Goal: Task Accomplishment & Management: Use online tool/utility

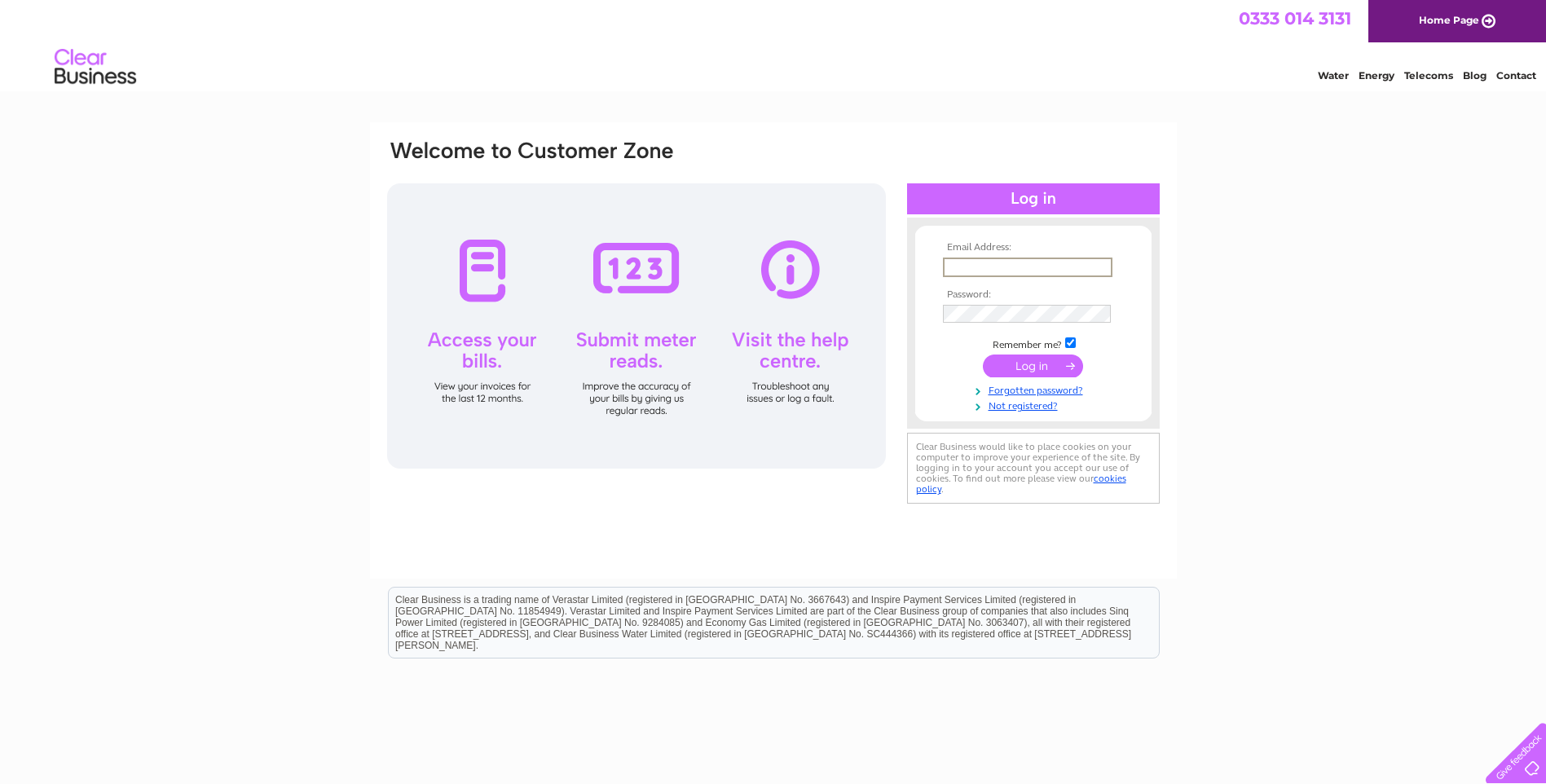
click at [976, 272] on input "text" at bounding box center [1028, 267] width 169 height 20
type input "lynette@highlandsmokedsalmon.co.uk"
click at [983, 355] on input "submit" at bounding box center [1033, 366] width 100 height 23
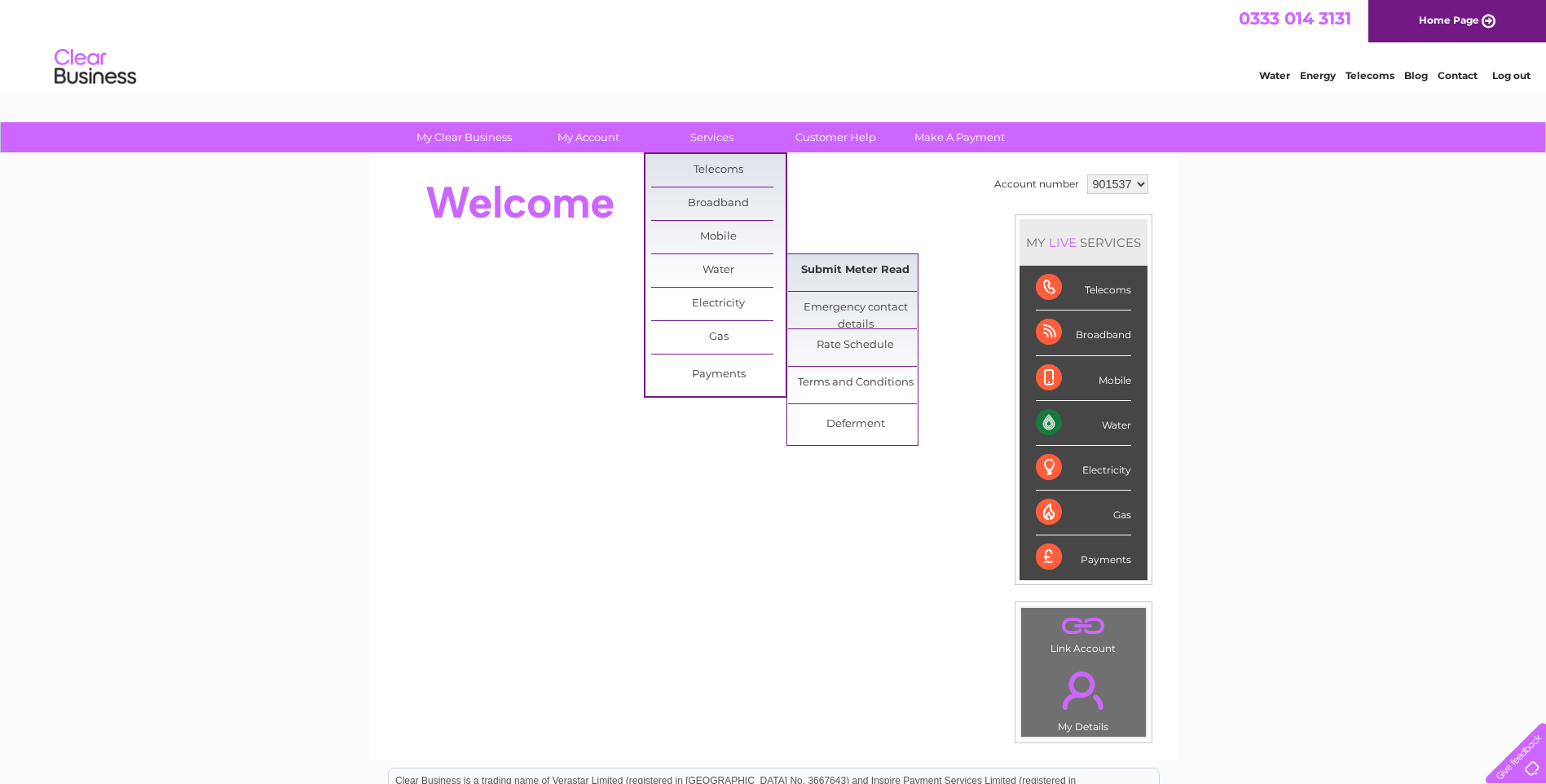
click at [845, 267] on link "Submit Meter Read" at bounding box center [855, 270] width 135 height 33
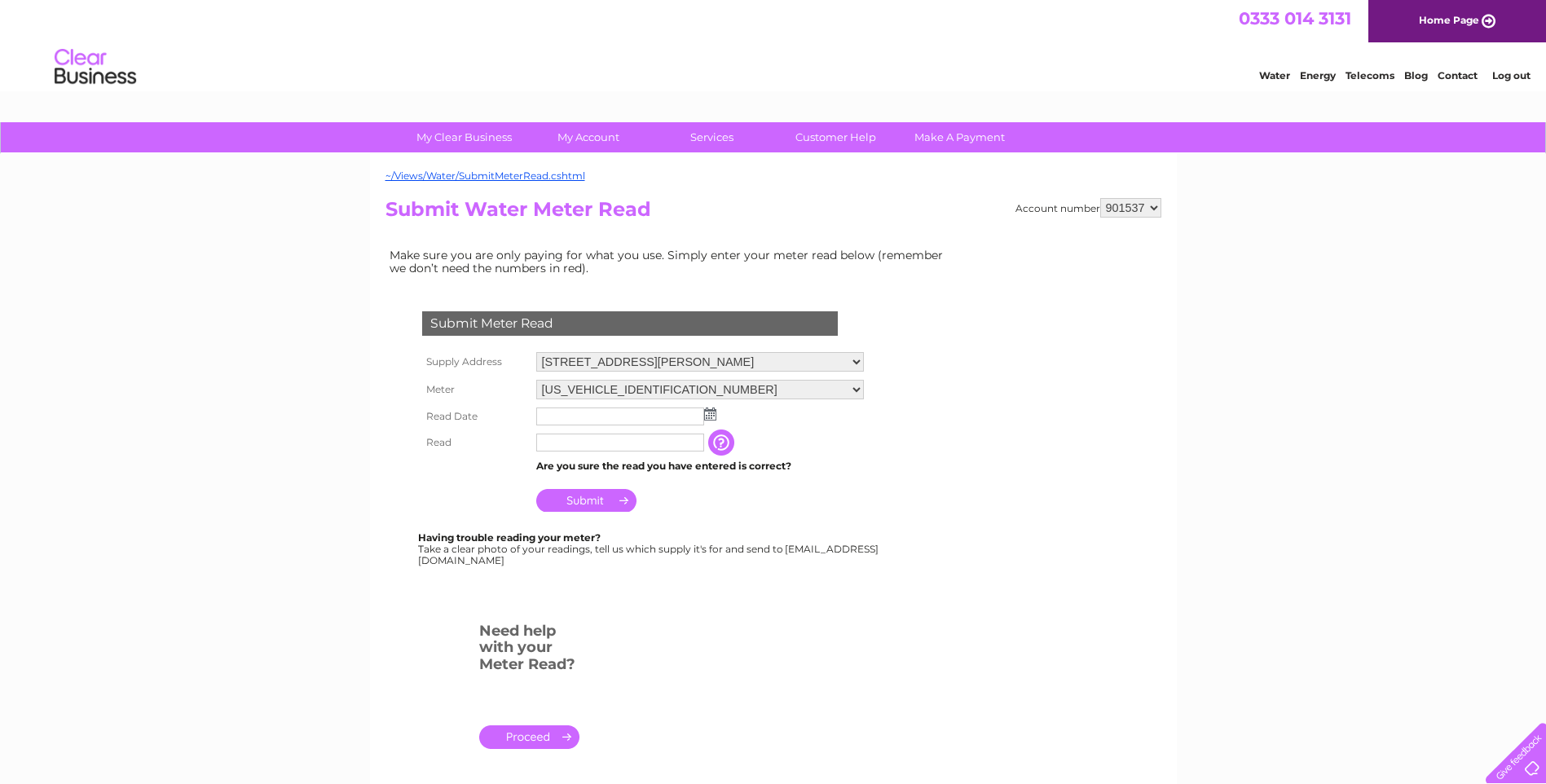
click at [710, 408] on img at bounding box center [710, 414] width 12 height 13
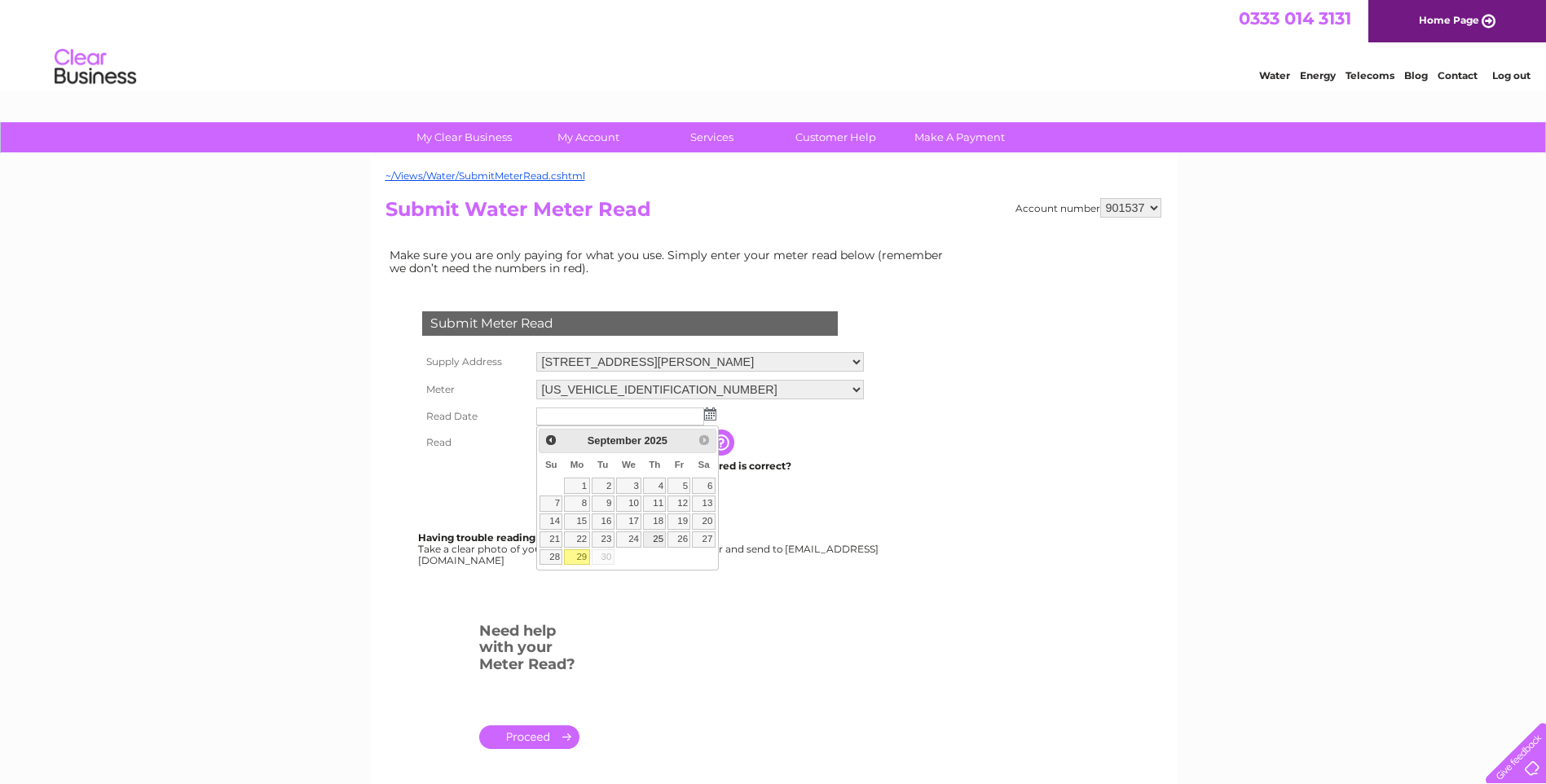
click at [655, 540] on link "25" at bounding box center [654, 538] width 23 height 16
type input "[DATE]"
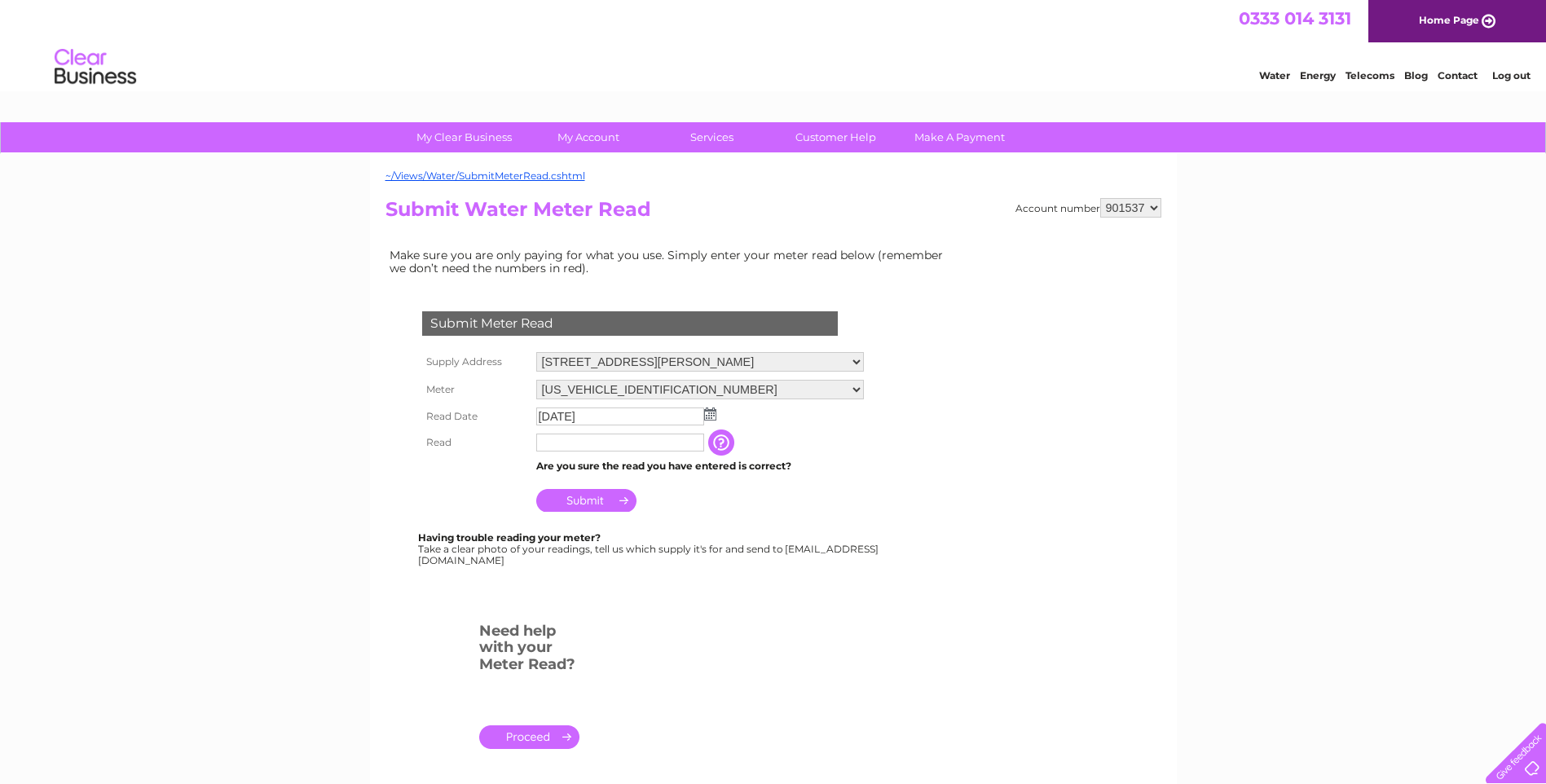
click at [609, 446] on input "text" at bounding box center [620, 442] width 168 height 18
type input "91622"
click at [599, 504] on input "Submit" at bounding box center [587, 500] width 100 height 23
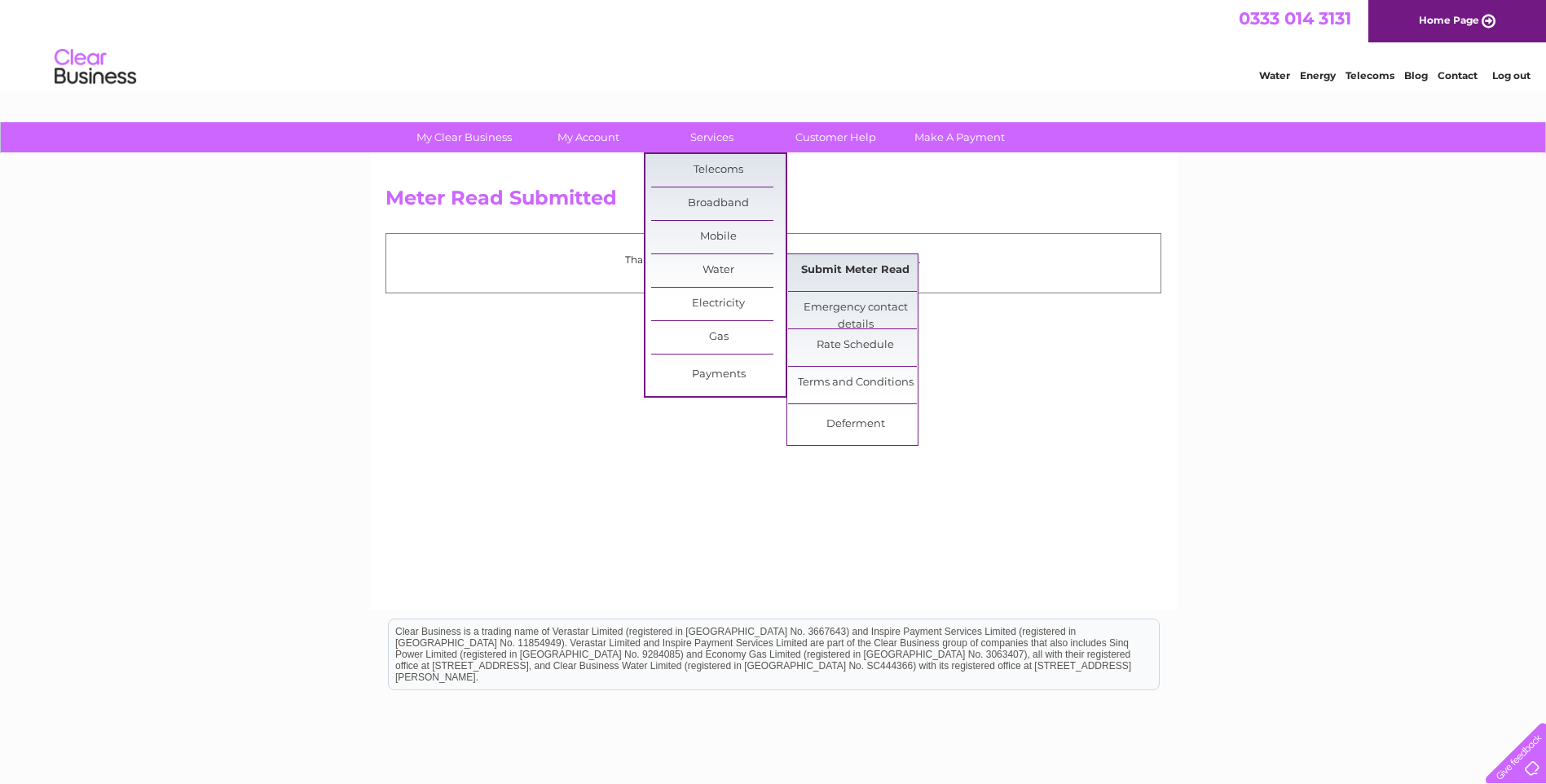
click at [835, 269] on link "Submit Meter Read" at bounding box center [855, 270] width 135 height 33
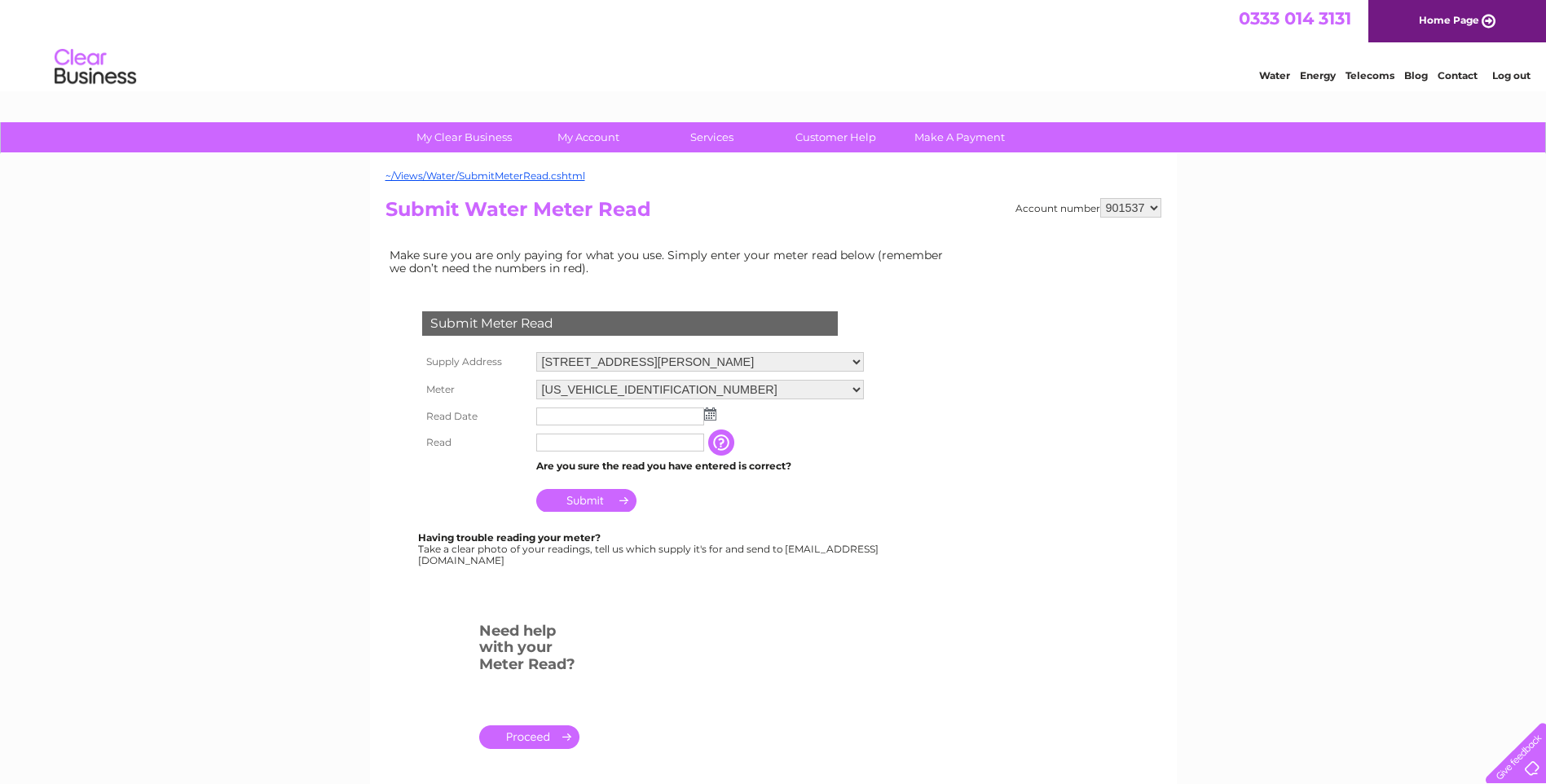
drag, startPoint x: 867, startPoint y: 390, endPoint x: 859, endPoint y: 393, distance: 8.5
click at [864, 390] on select "06ELSTER12M042606 06ELSTER16M120904" at bounding box center [701, 389] width 328 height 20
select select "382206"
click at [537, 379] on select "06ELSTER12M042606 06ELSTER16M120904" at bounding box center [701, 390] width 328 height 22
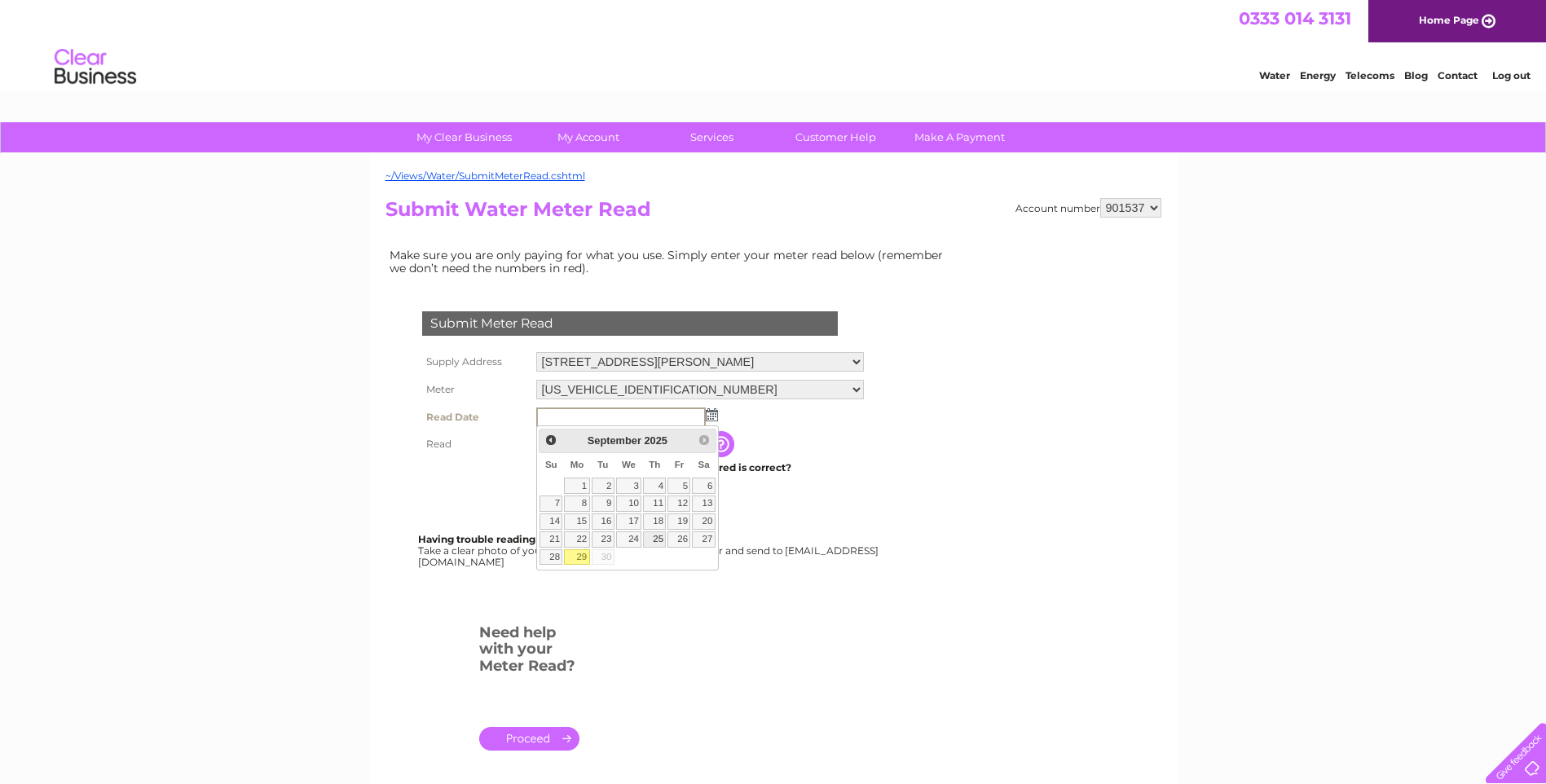
click at [659, 539] on link "25" at bounding box center [654, 538] width 23 height 16
type input "[DATE]"
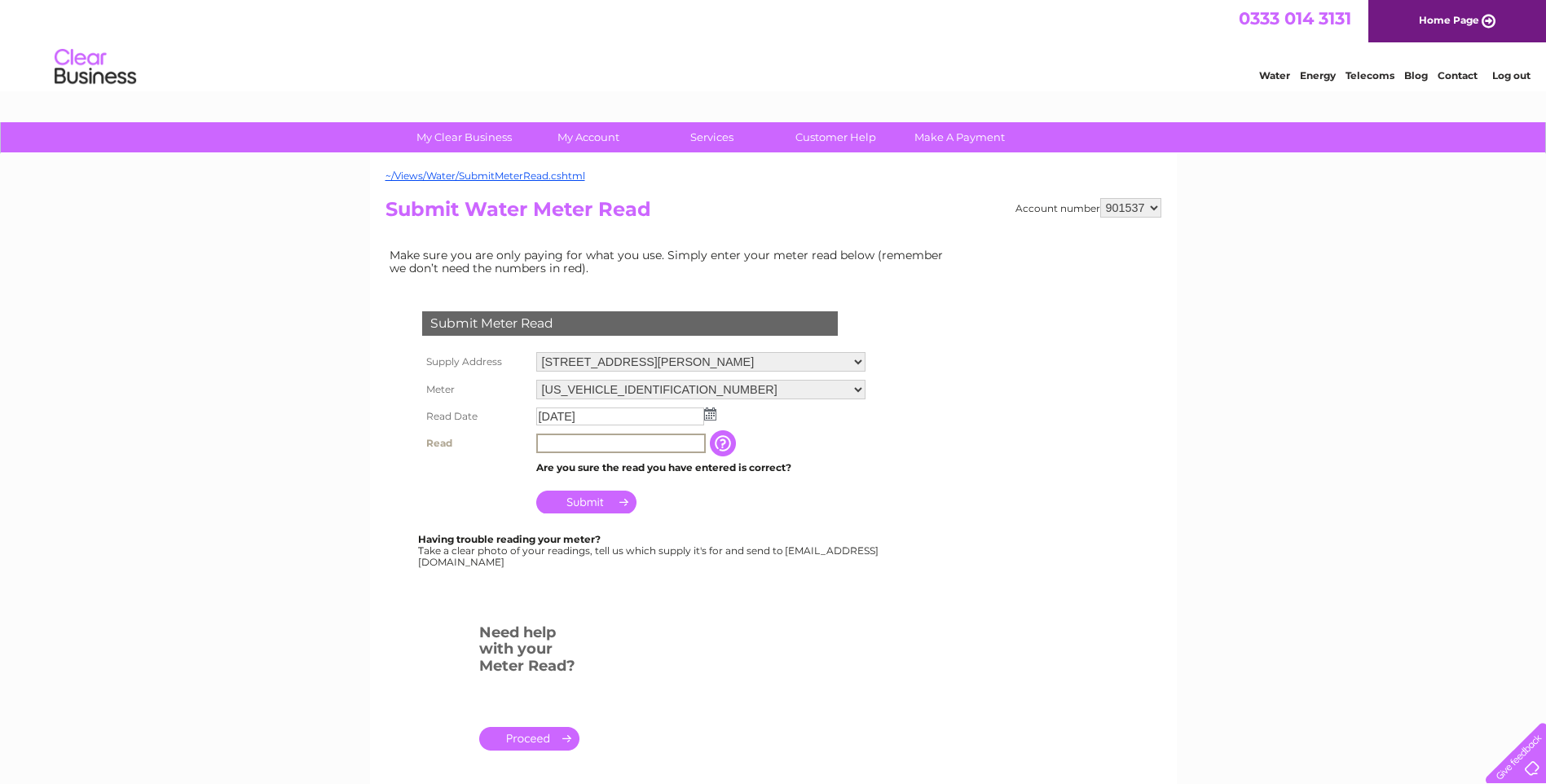
click at [622, 448] on input "text" at bounding box center [621, 443] width 169 height 20
type input "86613"
click at [598, 504] on input "Submit" at bounding box center [587, 502] width 100 height 23
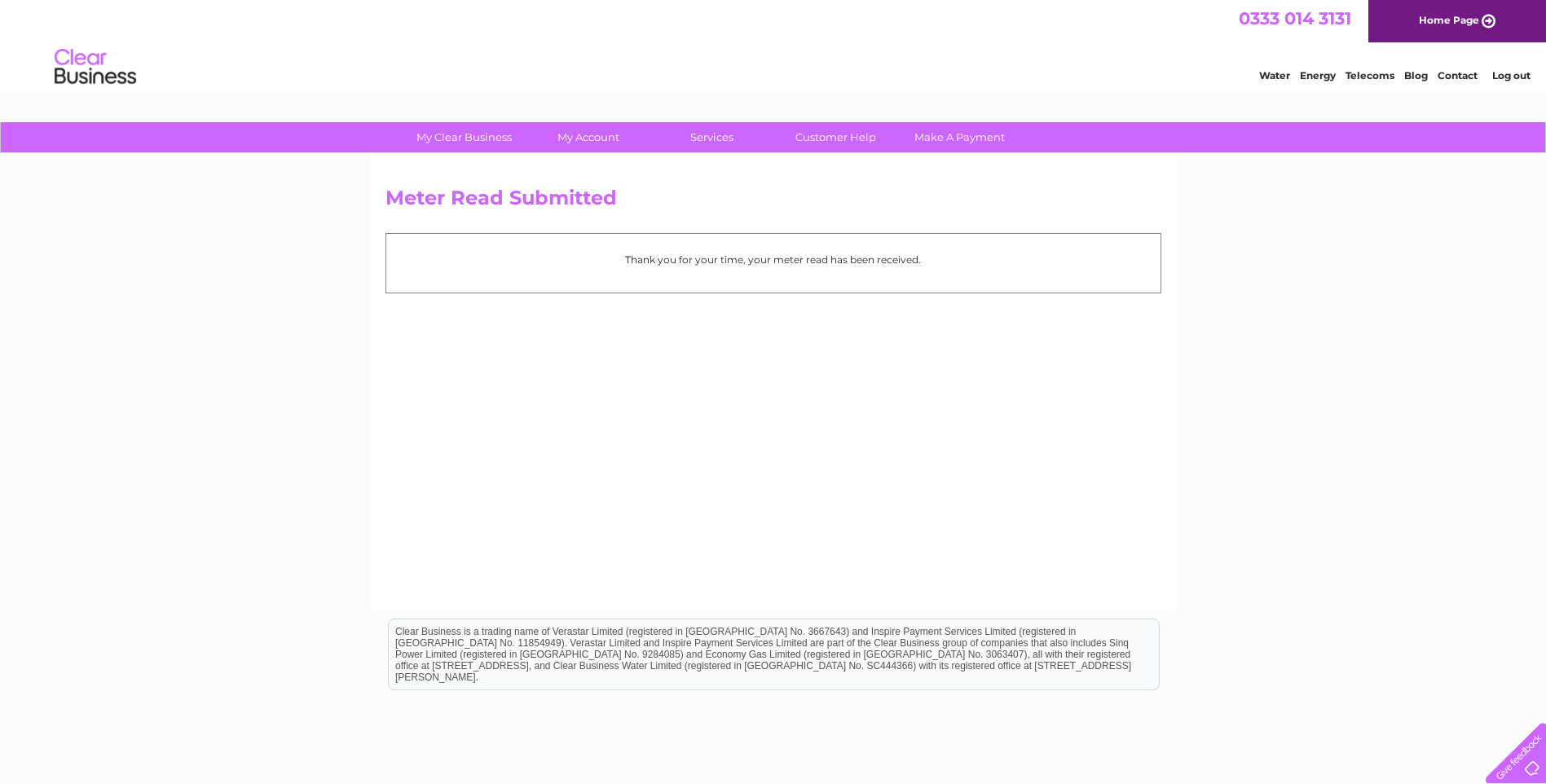
click at [1522, 72] on link "Log out" at bounding box center [1511, 75] width 39 height 12
